Goal: Communication & Community: Answer question/provide support

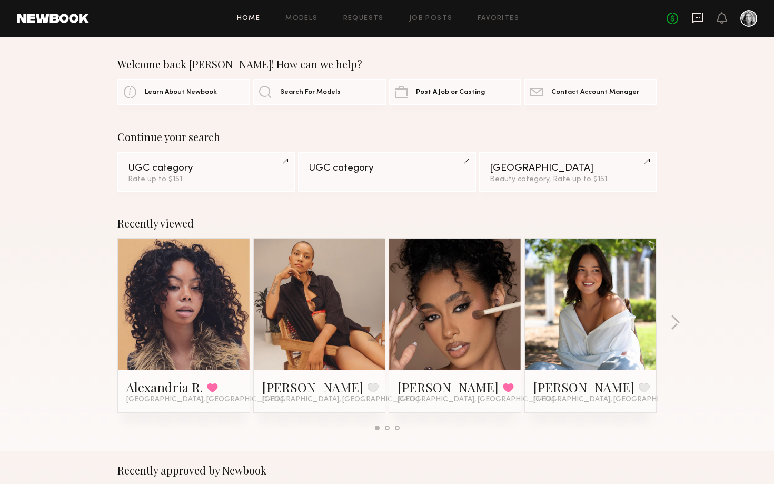
click at [702, 15] on icon at bounding box center [698, 18] width 11 height 10
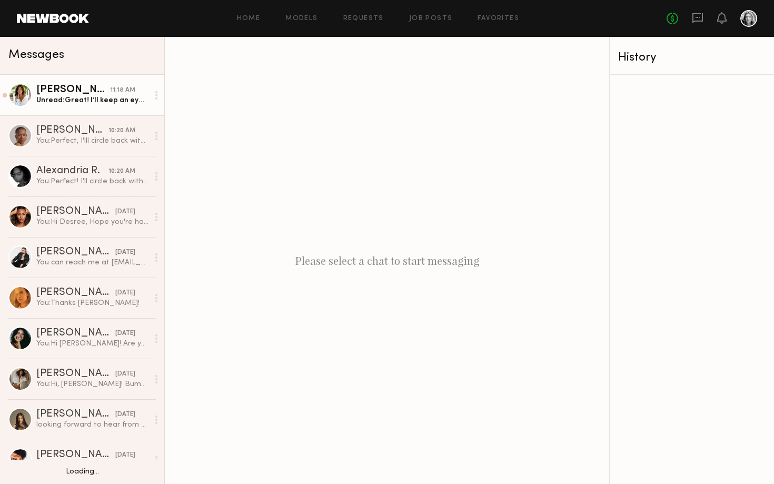
click at [70, 102] on div "Unread: Great! I’ll keep an eye out for it thank you!" at bounding box center [92, 100] width 112 height 10
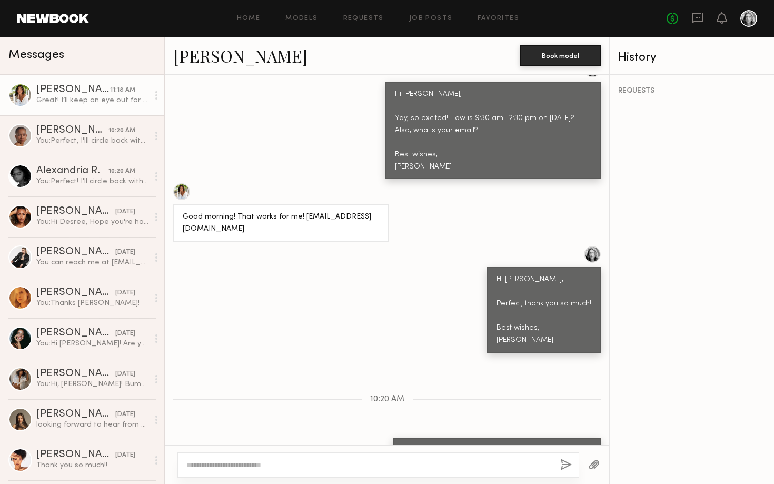
click at [249, 58] on link "[PERSON_NAME]" at bounding box center [240, 55] width 134 height 23
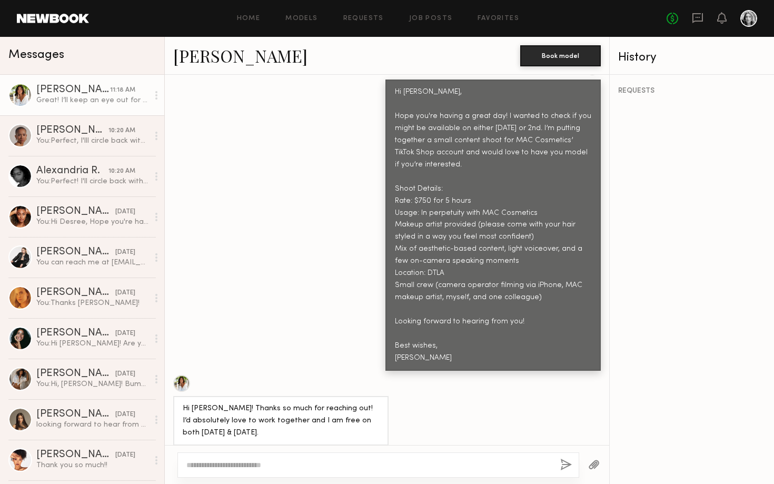
scroll to position [425, 0]
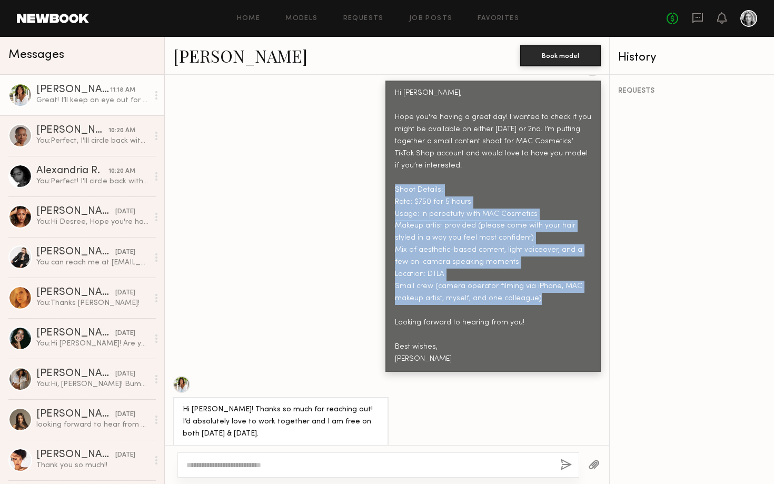
copy div "Shoot Details: Rate: $750 for 5 hours Usage: In perpetuity with MAC Cosmetics M…"
drag, startPoint x: 535, startPoint y: 270, endPoint x: 389, endPoint y: 166, distance: 179.1
click at [389, 166] on div "Hi [PERSON_NAME], Hope you're having a great day! I wanted to check if you migh…" at bounding box center [493, 226] width 215 height 291
click at [464, 203] on div "Hi [PERSON_NAME], Hope you're having a great day! I wanted to check if you migh…" at bounding box center [493, 226] width 196 height 278
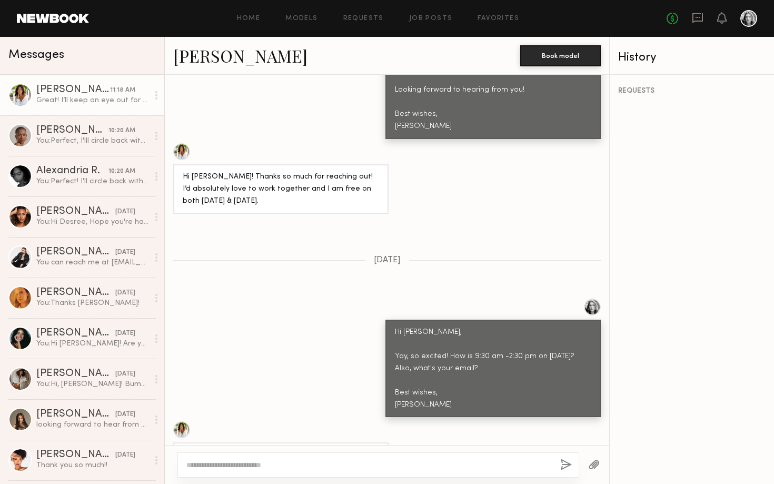
scroll to position [658, 0]
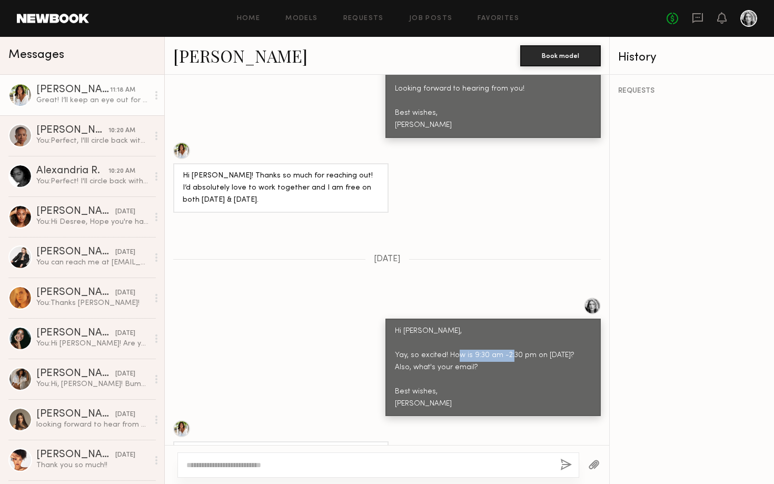
drag, startPoint x: 529, startPoint y: 308, endPoint x: 471, endPoint y: 307, distance: 58.5
click at [471, 326] on div "Hi [PERSON_NAME], Yay, so excited! How is 9:30 am -2:30 pm on [DATE]? Also, wha…" at bounding box center [493, 368] width 196 height 85
copy div "9:30 am -2:30 pm"
click at [218, 52] on link "[PERSON_NAME]" at bounding box center [240, 55] width 134 height 23
click at [95, 182] on div "You: Perfect! I'll circle back with agreement!" at bounding box center [92, 181] width 112 height 10
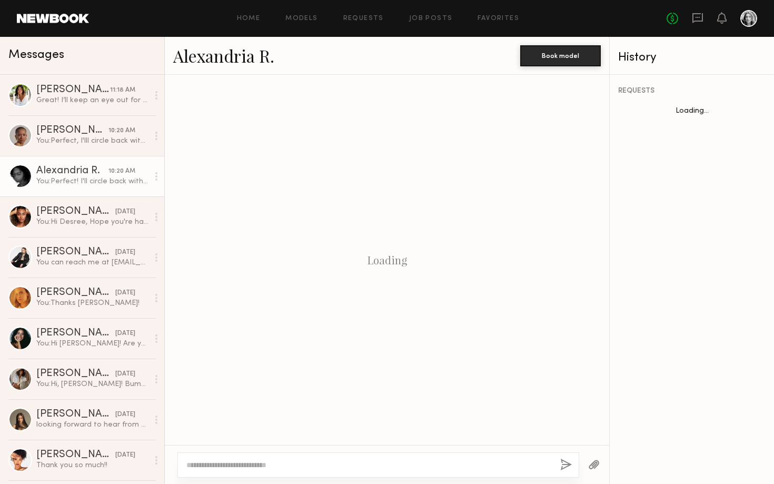
click at [241, 60] on link "Alexandria R." at bounding box center [223, 55] width 101 height 23
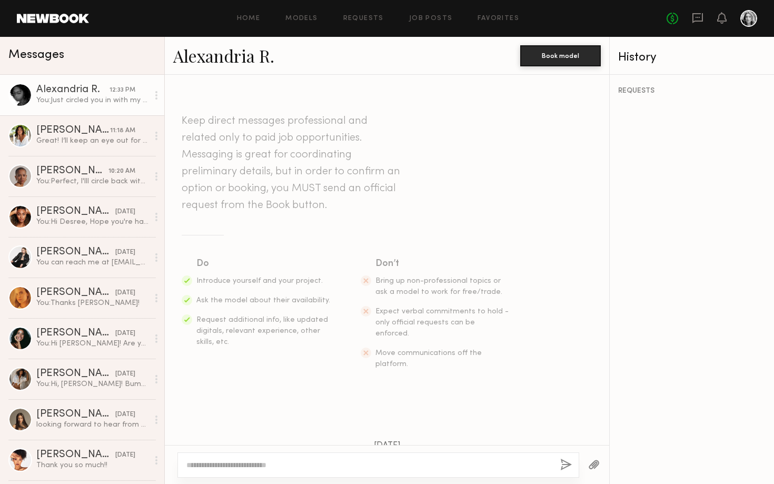
scroll to position [1452, 0]
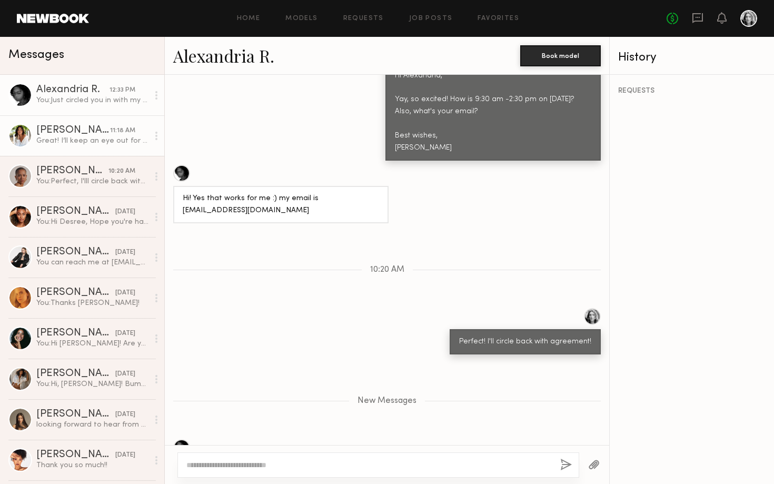
click at [85, 136] on div "Great! I’ll keep an eye out for it thank you!" at bounding box center [92, 141] width 112 height 10
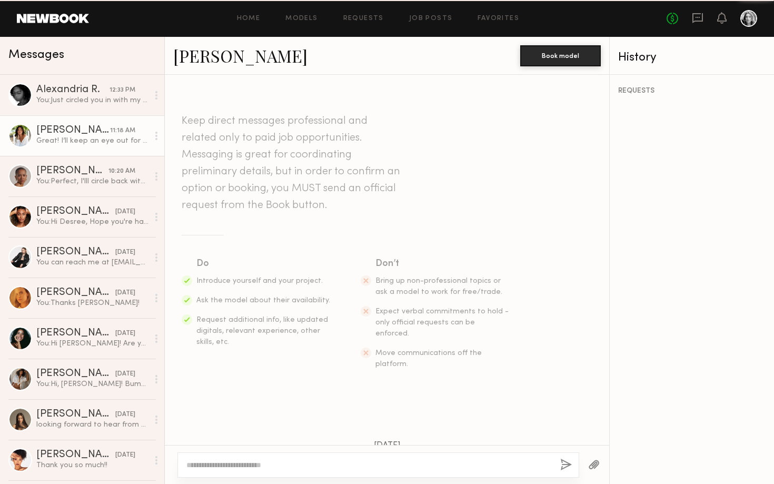
scroll to position [896, 0]
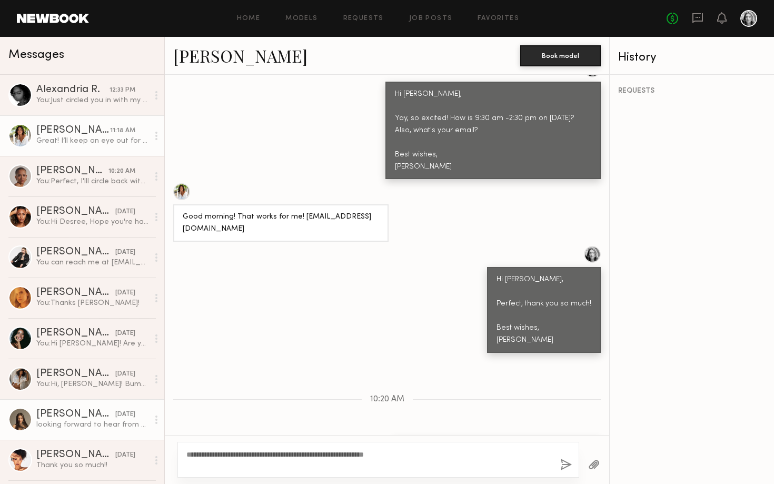
drag, startPoint x: 403, startPoint y: 457, endPoint x: 114, endPoint y: 438, distance: 289.3
click at [114, 438] on div "Messages Alexandria R. 12:33 PM You: Just circled you in with my colleague :) e…" at bounding box center [387, 260] width 774 height 447
click at [212, 472] on div "**********" at bounding box center [379, 460] width 402 height 36
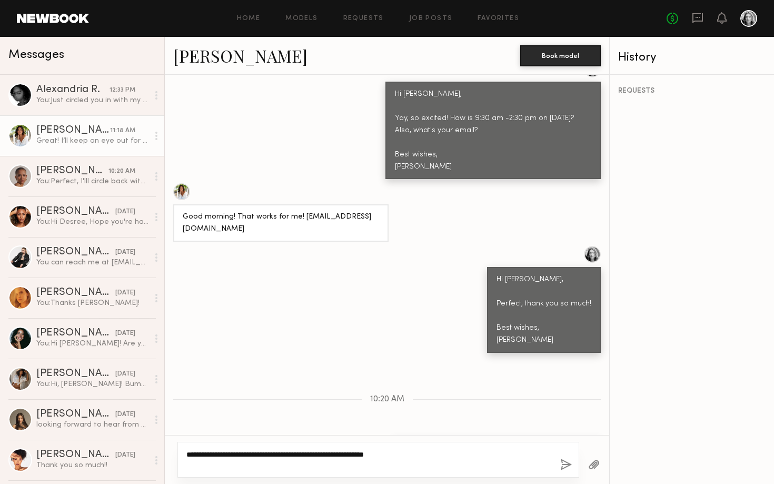
click at [212, 467] on textarea "**********" at bounding box center [369, 459] width 366 height 21
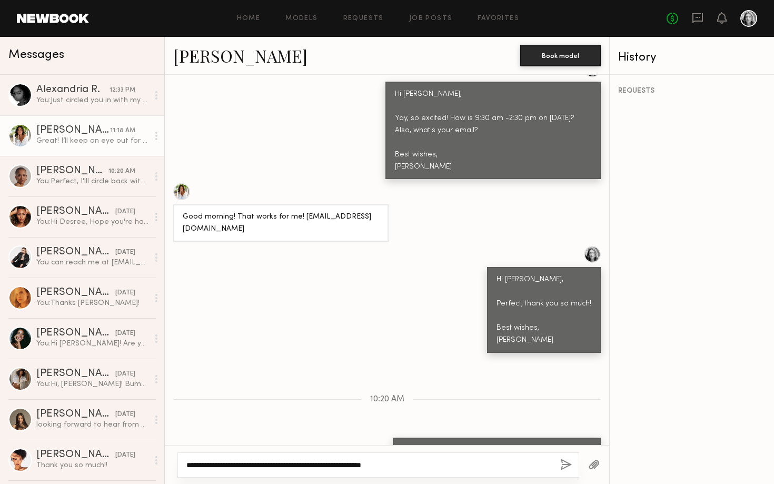
type textarea "**********"
click at [567, 467] on button "button" at bounding box center [566, 465] width 12 height 13
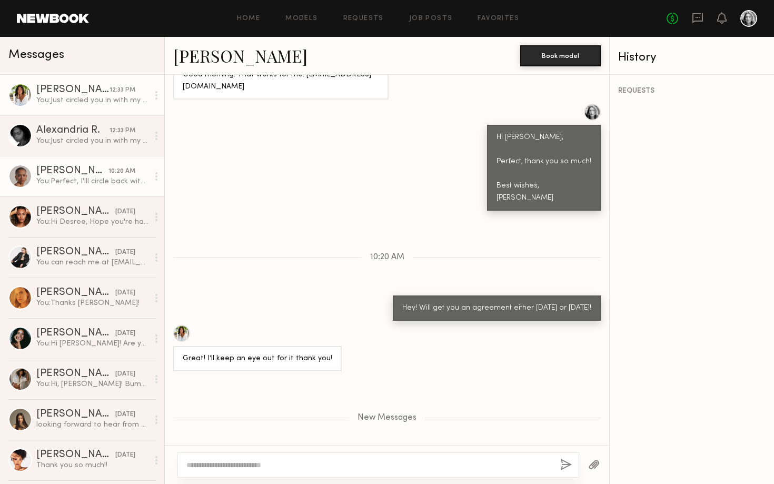
click at [107, 185] on div "You: Perfect, I'lll circle back with agreement!" at bounding box center [92, 181] width 112 height 10
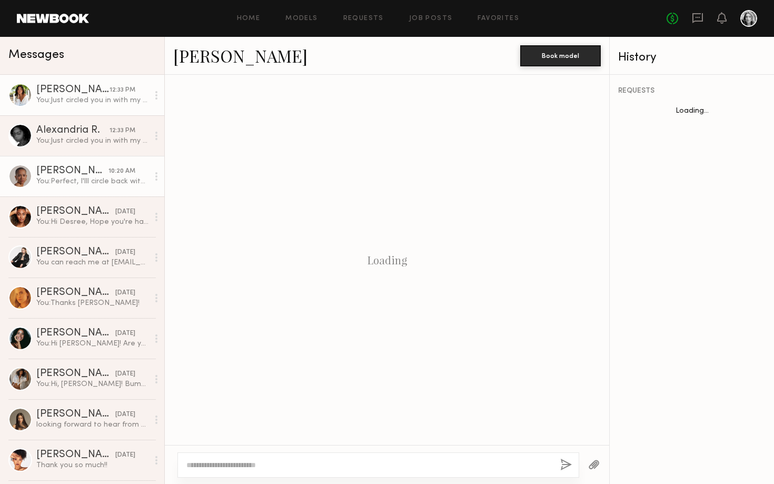
click at [76, 110] on link "[PERSON_NAME] 12:33 PM You: Just circled you in with my colleague -- excited to…" at bounding box center [82, 95] width 164 height 41
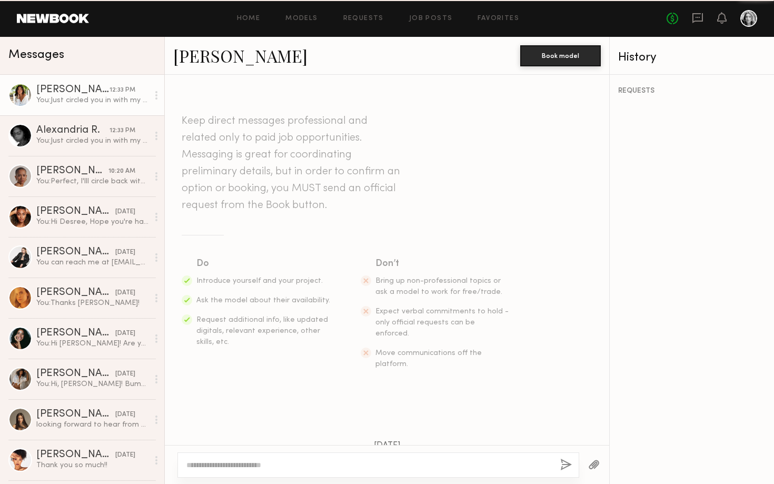
scroll to position [957, 0]
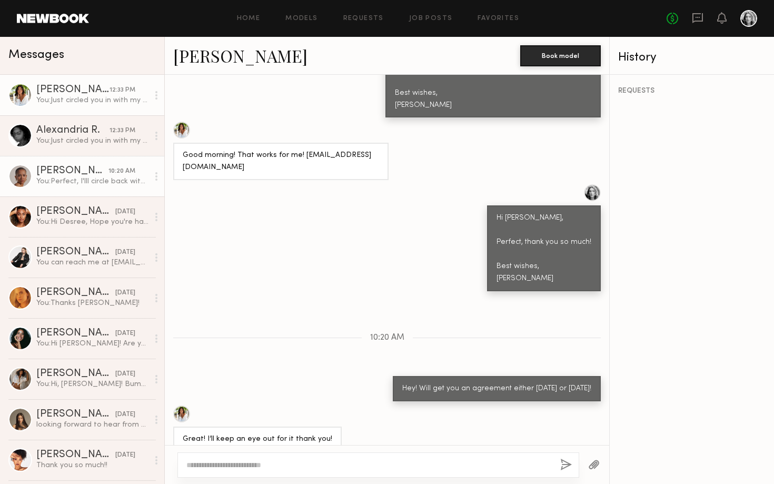
click at [70, 175] on div "[PERSON_NAME]" at bounding box center [72, 171] width 72 height 11
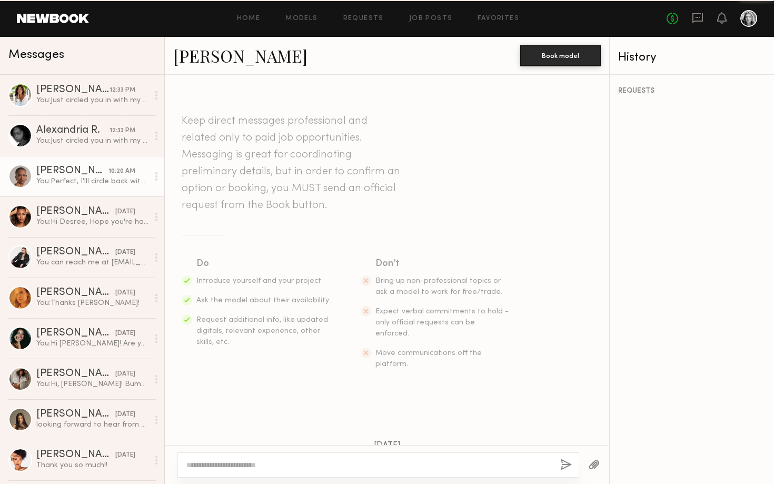
scroll to position [782, 0]
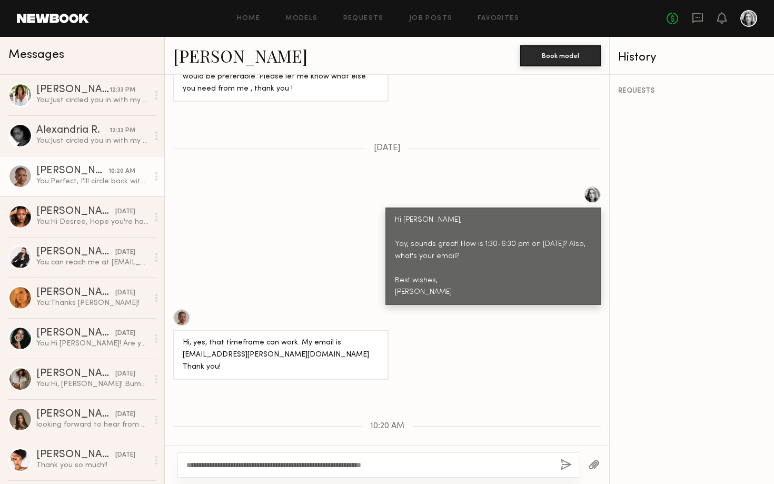
type textarea "**********"
click at [561, 458] on div "**********" at bounding box center [379, 464] width 402 height 25
click at [563, 464] on button "button" at bounding box center [566, 465] width 12 height 13
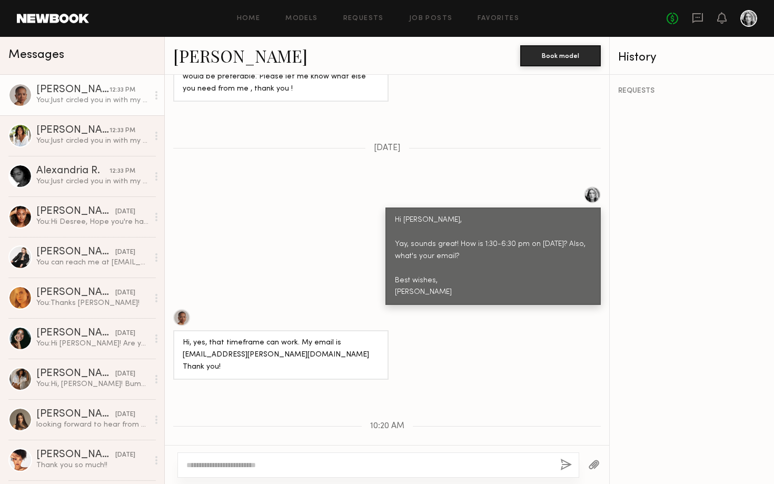
scroll to position [924, 0]
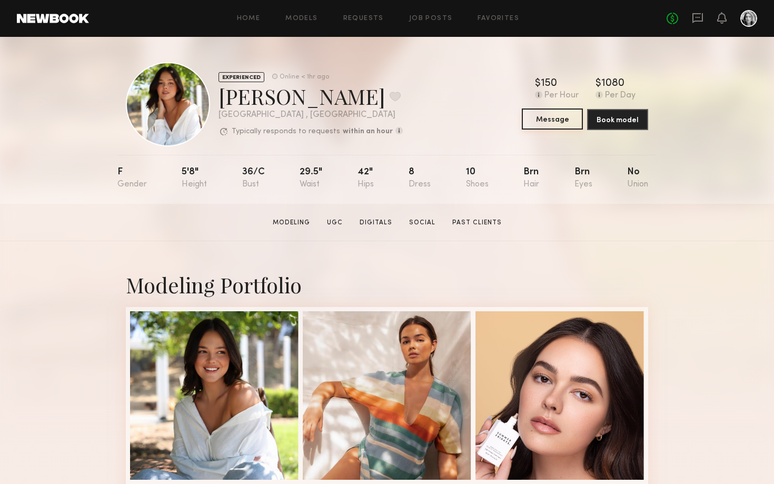
click at [551, 120] on button "Message" at bounding box center [552, 119] width 61 height 21
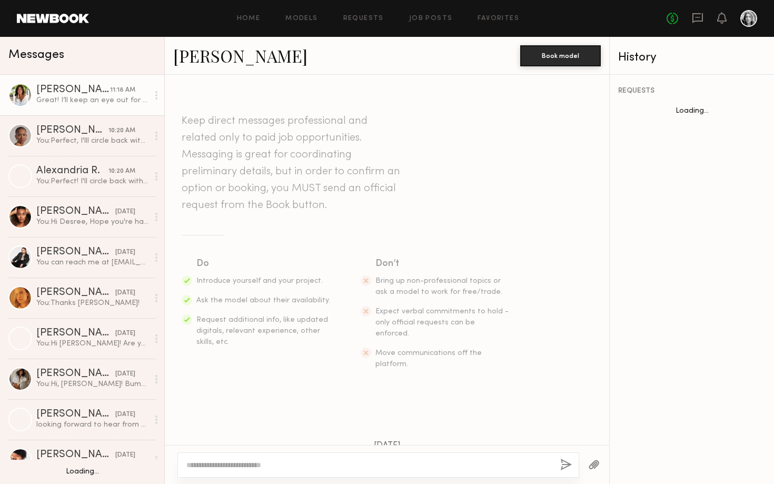
scroll to position [896, 0]
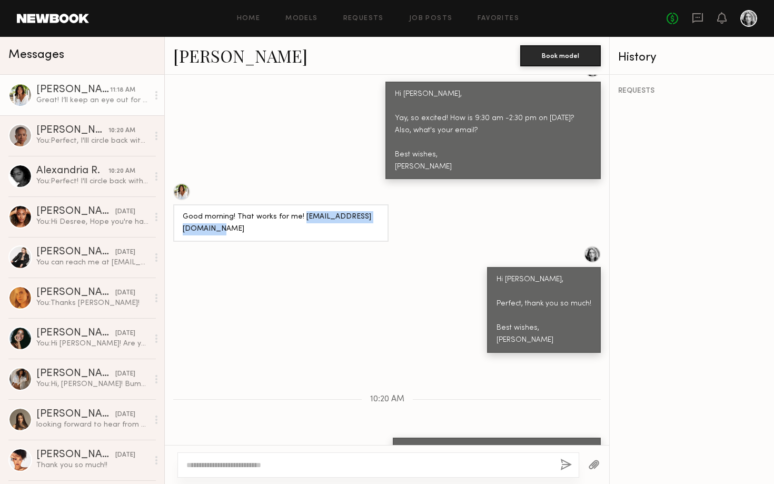
drag, startPoint x: 275, startPoint y: 178, endPoint x: 180, endPoint y: 178, distance: 95.9
click at [180, 204] on div "Good morning! That works for me! [EMAIL_ADDRESS][DOMAIN_NAME]" at bounding box center [280, 222] width 215 height 37
copy div "Annanoeltalent@gmail.com"
click at [409, 183] on div "Good morning! That works for me! [EMAIL_ADDRESS][DOMAIN_NAME]" at bounding box center [387, 212] width 445 height 58
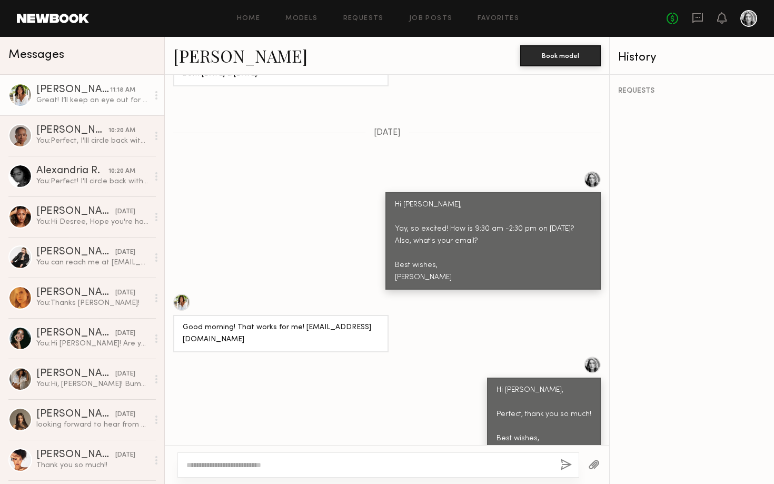
scroll to position [776, 0]
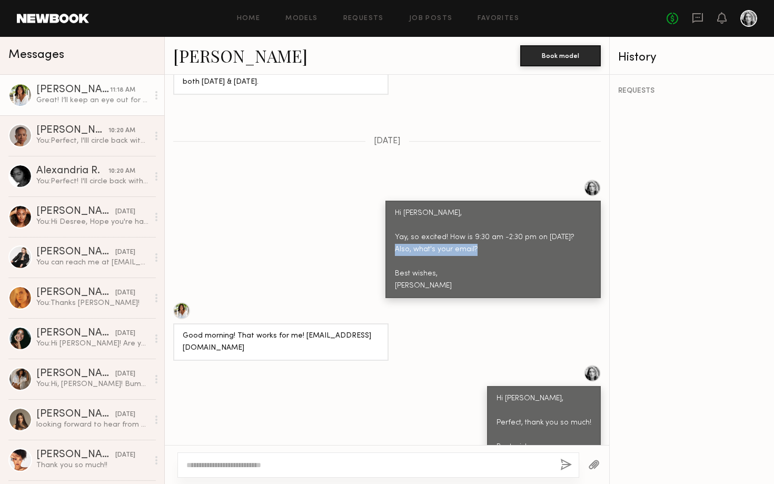
drag, startPoint x: 480, startPoint y: 201, endPoint x: 391, endPoint y: 193, distance: 88.8
click at [391, 201] on div "Hi [PERSON_NAME], Yay, so excited! How is 9:30 am -2:30 pm on [DATE]? Also, wha…" at bounding box center [493, 250] width 215 height 98
click at [402, 208] on div "Hi [PERSON_NAME], Yay, so excited! How is 9:30 am -2:30 pm on [DATE]? Also, wha…" at bounding box center [493, 250] width 196 height 85
drag, startPoint x: 276, startPoint y: 298, endPoint x: 189, endPoint y: 299, distance: 87.5
click at [189, 330] on div "Good morning! That works for me! [EMAIL_ADDRESS][DOMAIN_NAME]" at bounding box center [281, 342] width 196 height 24
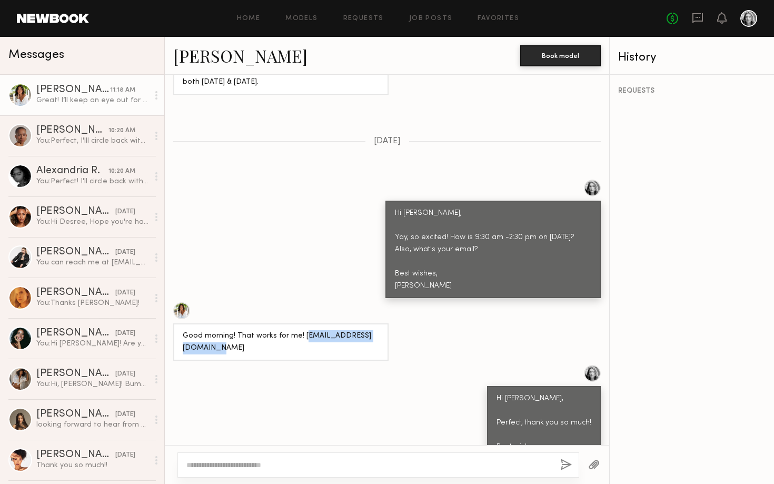
copy div "nnanoeltalent@gmail.com"
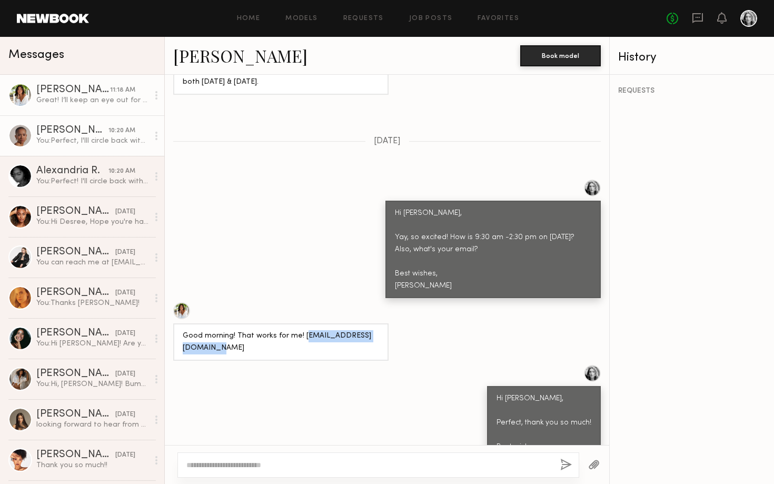
click at [72, 136] on div "You: Perfect, I'lll circle back with agreement!" at bounding box center [92, 141] width 112 height 10
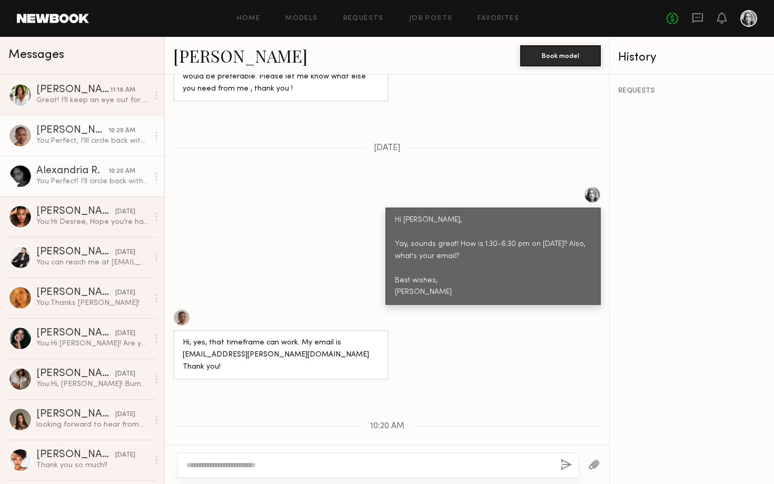
click at [96, 189] on link "Alexandria R. 10:20 AM You: Perfect! I'll circle back with agreement!" at bounding box center [82, 176] width 164 height 41
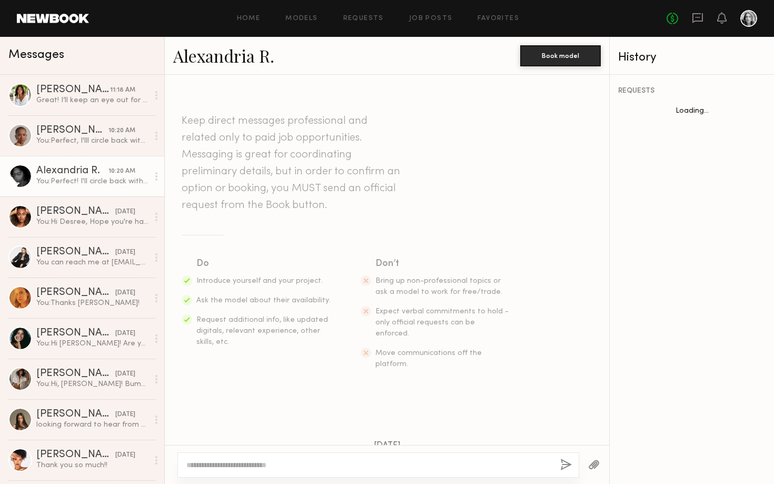
scroll to position [1260, 0]
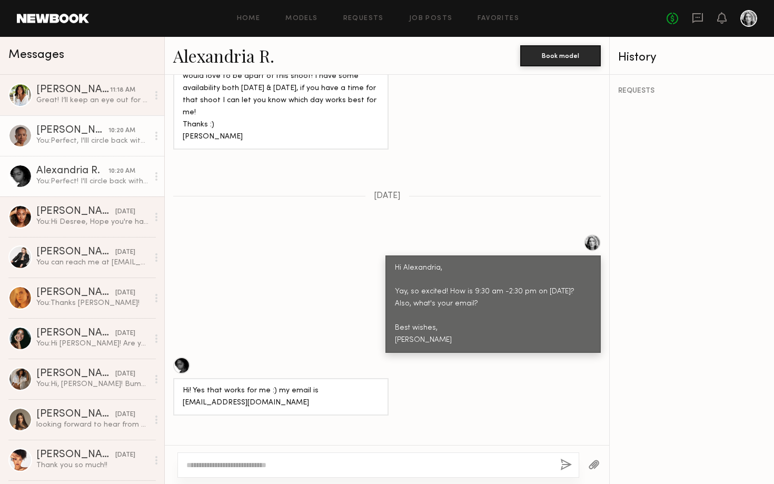
click at [116, 145] on div "You: Perfect, I'lll circle back with agreement!" at bounding box center [92, 141] width 112 height 10
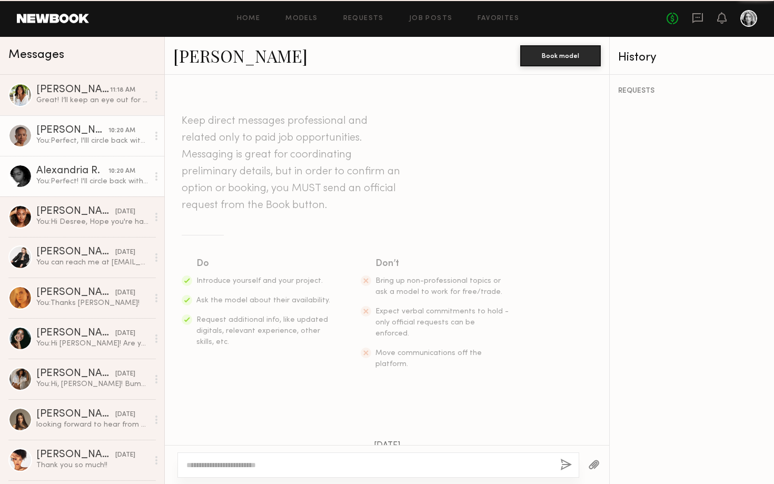
scroll to position [782, 0]
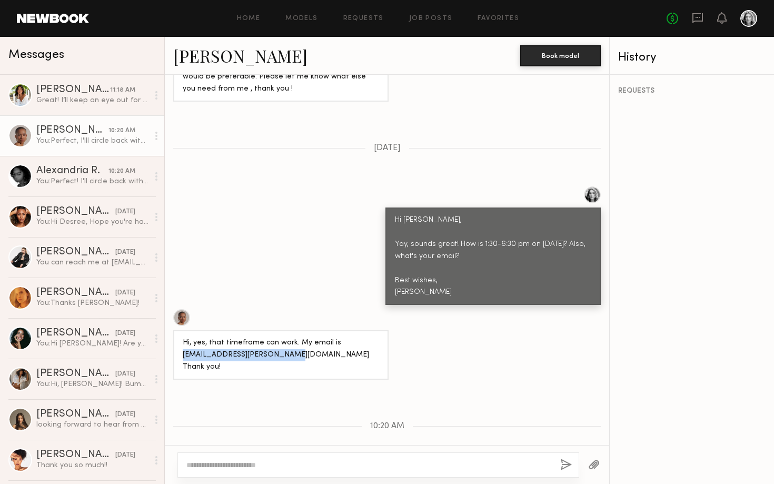
drag, startPoint x: 286, startPoint y: 316, endPoint x: 179, endPoint y: 318, distance: 107.5
click at [179, 330] on div "Hi, yes, that timeframe can work. My email is [EMAIL_ADDRESS][PERSON_NAME][DOMA…" at bounding box center [280, 355] width 215 height 50
copy div "amanya.l.r.maloba@gmail.com"
click at [179, 309] on div at bounding box center [181, 317] width 17 height 17
click at [489, 309] on div "Hi, yes, that timeframe can work. My email is [EMAIL_ADDRESS][PERSON_NAME][DOMA…" at bounding box center [387, 344] width 445 height 71
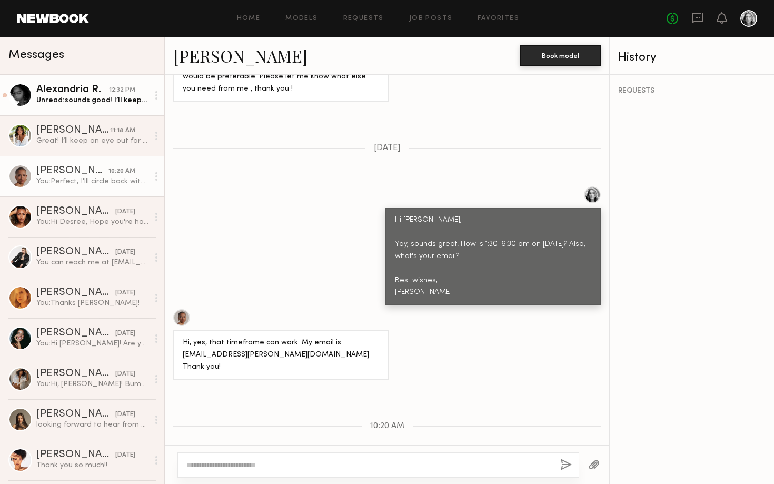
click at [84, 104] on div "Unread: sounds good! I’ll keep an eye out for it :)" at bounding box center [92, 100] width 112 height 10
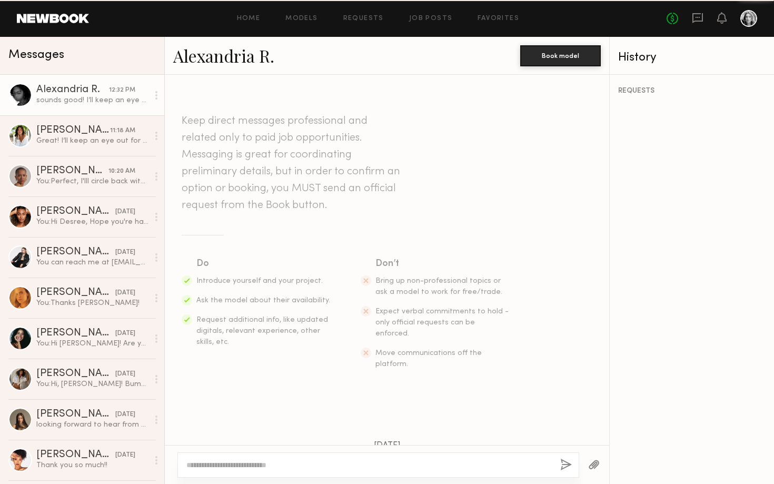
scroll to position [1310, 0]
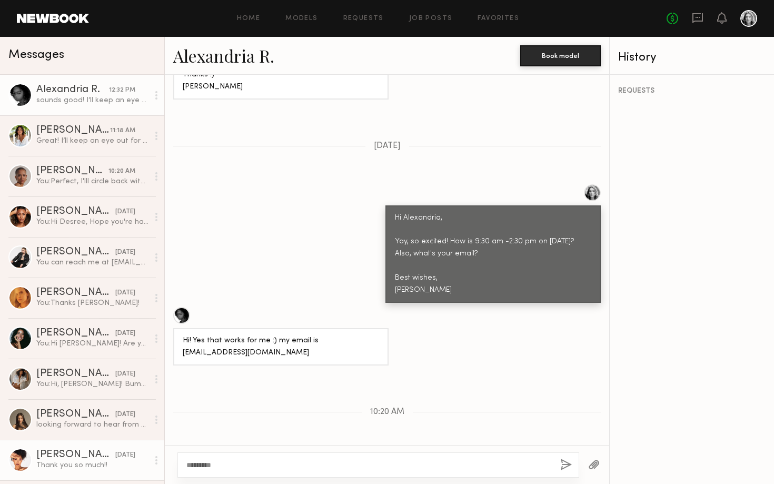
drag, startPoint x: 269, startPoint y: 464, endPoint x: 111, endPoint y: 449, distance: 158.7
click at [111, 449] on div "Messages Alexandria R. 12:32 PM sounds good! I’ll keep an eye out for it :) Ann…" at bounding box center [387, 260] width 774 height 447
type textarea "*"
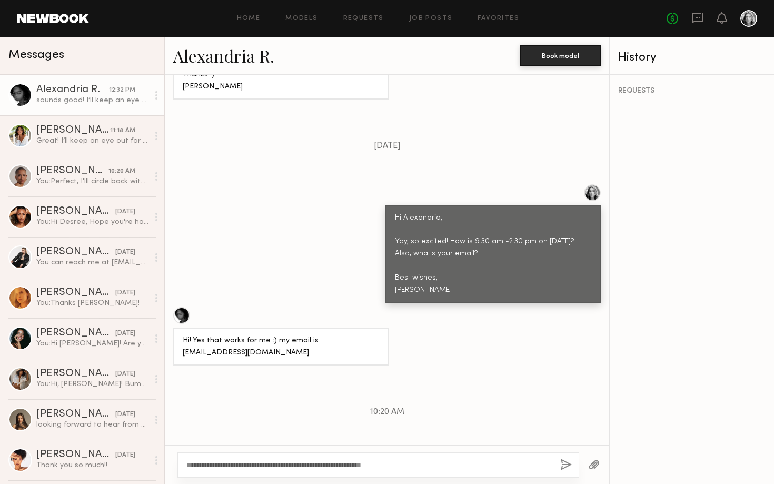
type textarea "**********"
click at [569, 464] on button "button" at bounding box center [566, 465] width 12 height 13
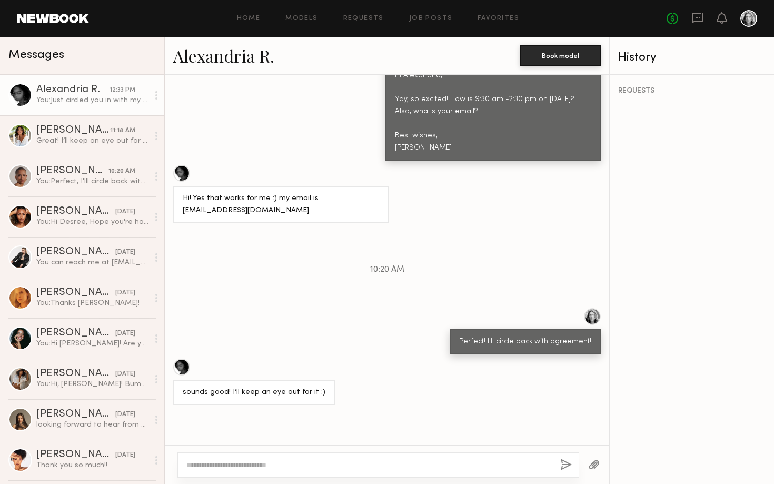
drag, startPoint x: 415, startPoint y: 422, endPoint x: 380, endPoint y: 406, distance: 38.4
copy div "Just circled you in with my colleague :) excited to work with you!"
click at [281, 458] on div at bounding box center [379, 464] width 402 height 25
click at [278, 459] on div at bounding box center [379, 464] width 402 height 25
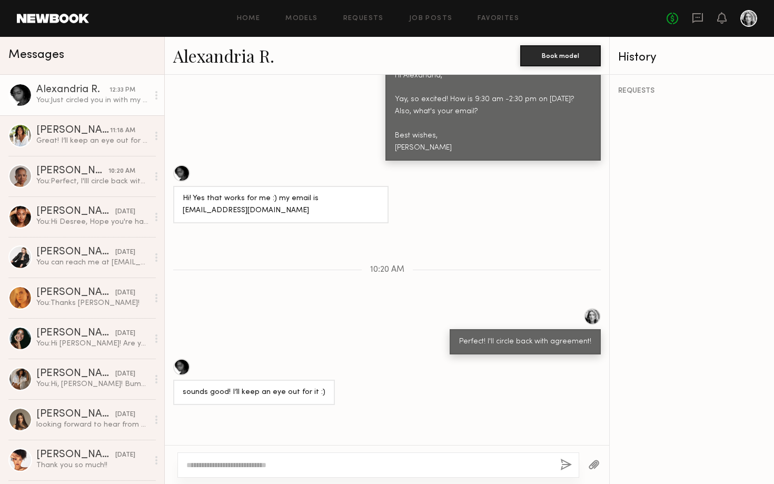
click at [269, 461] on textarea at bounding box center [369, 465] width 366 height 11
type textarea "**********"
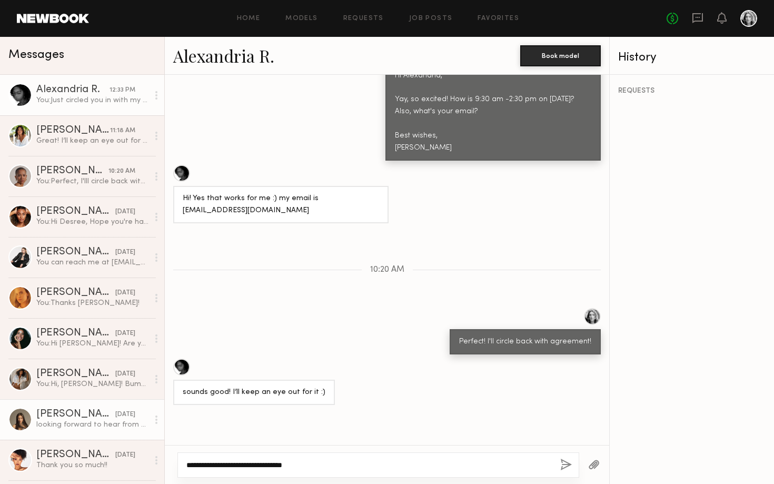
drag, startPoint x: 337, startPoint y: 468, endPoint x: 32, endPoint y: 437, distance: 307.1
click at [32, 437] on div "Messages Alexandria R. 12:33 PM You: Just circled you in with my colleague :) e…" at bounding box center [387, 260] width 774 height 447
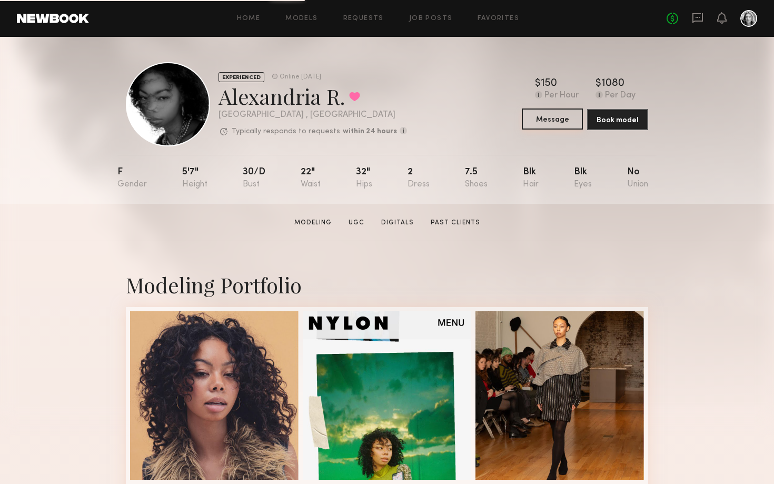
click at [539, 117] on button "Message" at bounding box center [552, 119] width 61 height 21
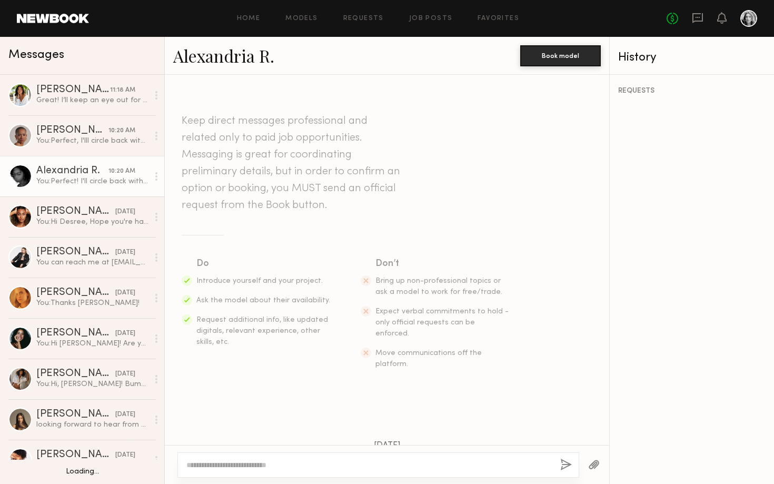
scroll to position [1260, 0]
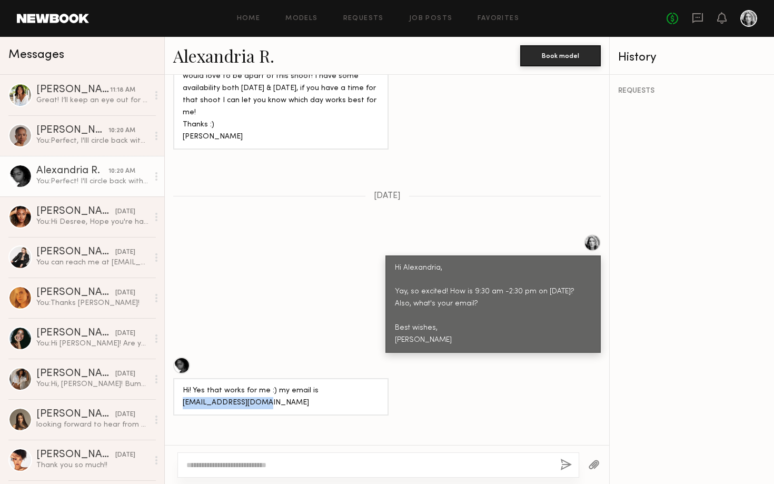
drag, startPoint x: 260, startPoint y: 314, endPoint x: 184, endPoint y: 315, distance: 76.4
click at [184, 385] on div "Hi! Yes that works for me :) my email is [EMAIL_ADDRESS][DOMAIN_NAME]" at bounding box center [281, 397] width 196 height 24
copy div "alexrainge@gmail.com"
